Goal: Find contact information: Find contact information

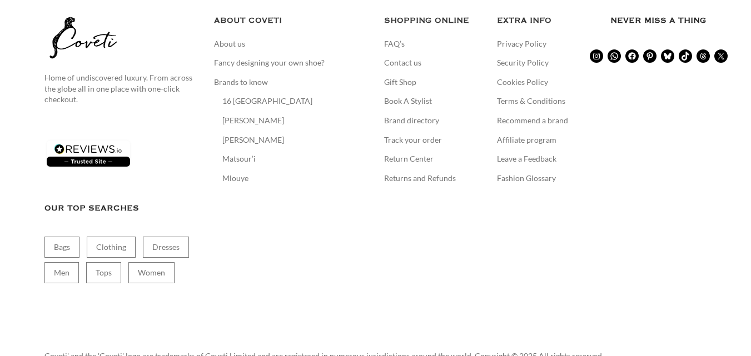
scroll to position [1748, 0]
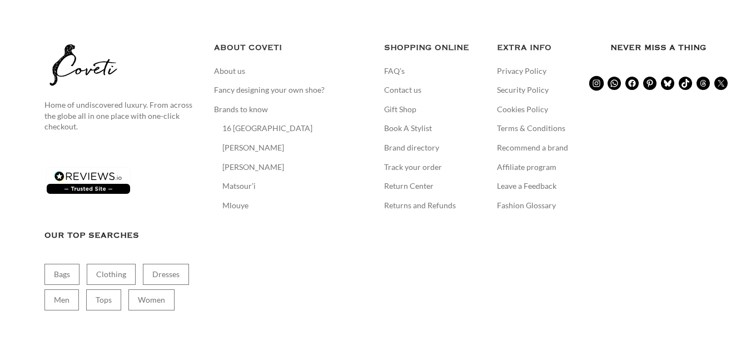
click at [597, 79] on icon at bounding box center [595, 82] width 7 height 7
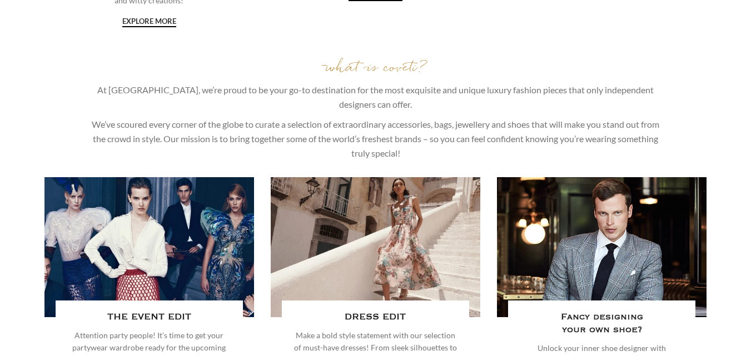
scroll to position [2629, 0]
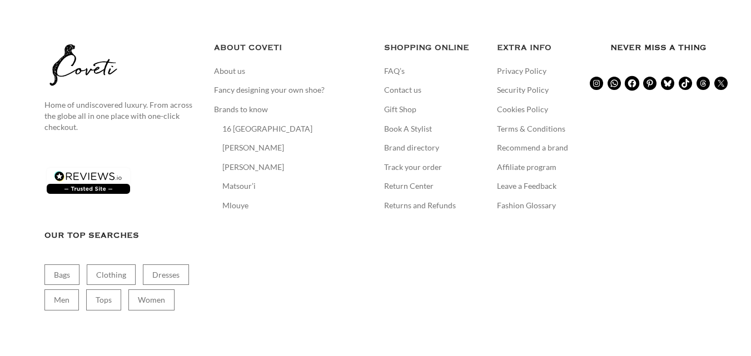
click at [635, 79] on icon at bounding box center [631, 83] width 8 height 8
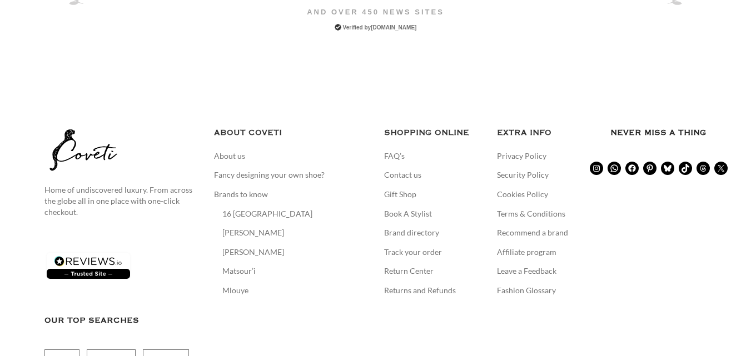
scroll to position [2518, 0]
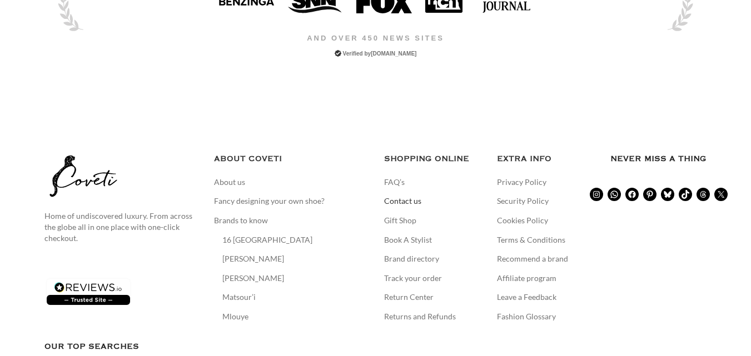
click at [406, 196] on link "Contact us" at bounding box center [403, 201] width 38 height 11
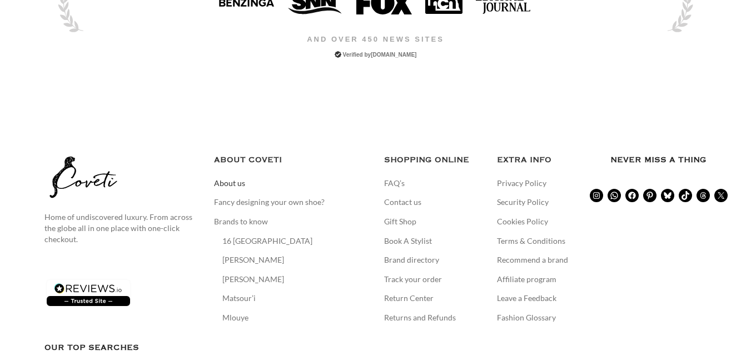
click at [236, 178] on link "About us" at bounding box center [230, 183] width 32 height 11
